Goal: Transaction & Acquisition: Purchase product/service

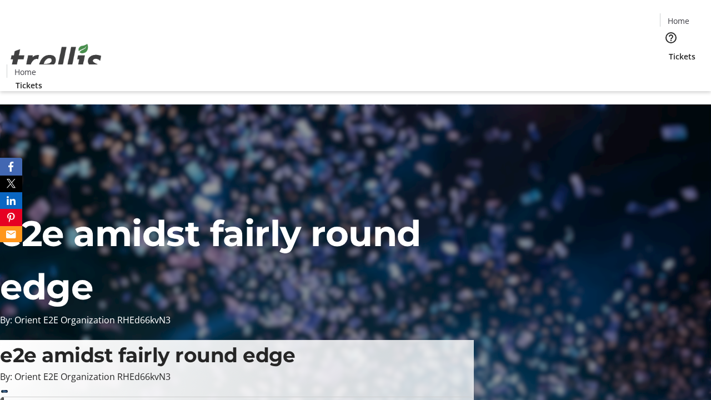
click at [669, 51] on span "Tickets" at bounding box center [682, 57] width 27 height 12
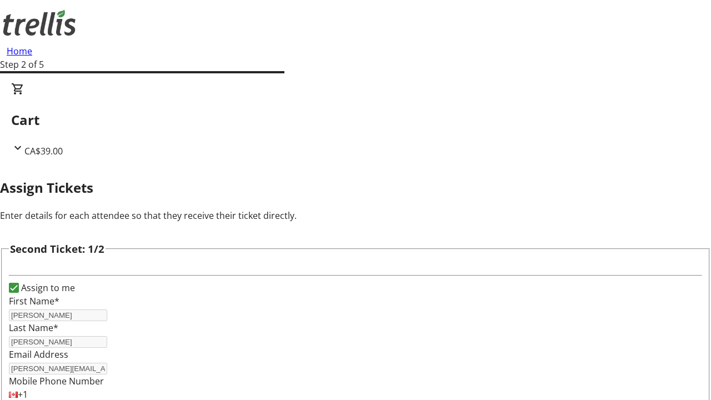
type input "[PERSON_NAME]"
type input "[PERSON_NAME][EMAIL_ADDRESS][DOMAIN_NAME]"
